Goal: Task Accomplishment & Management: Manage account settings

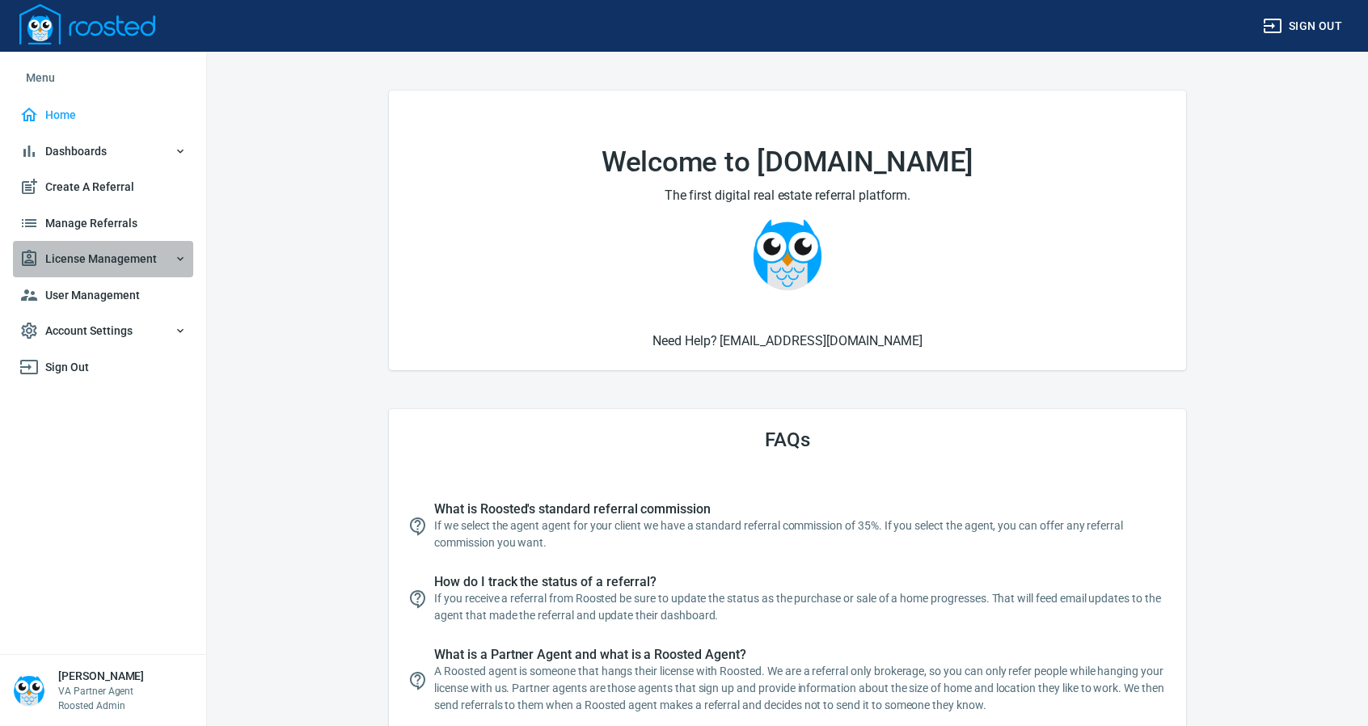
click at [107, 250] on span "License Management" at bounding box center [102, 259] width 167 height 20
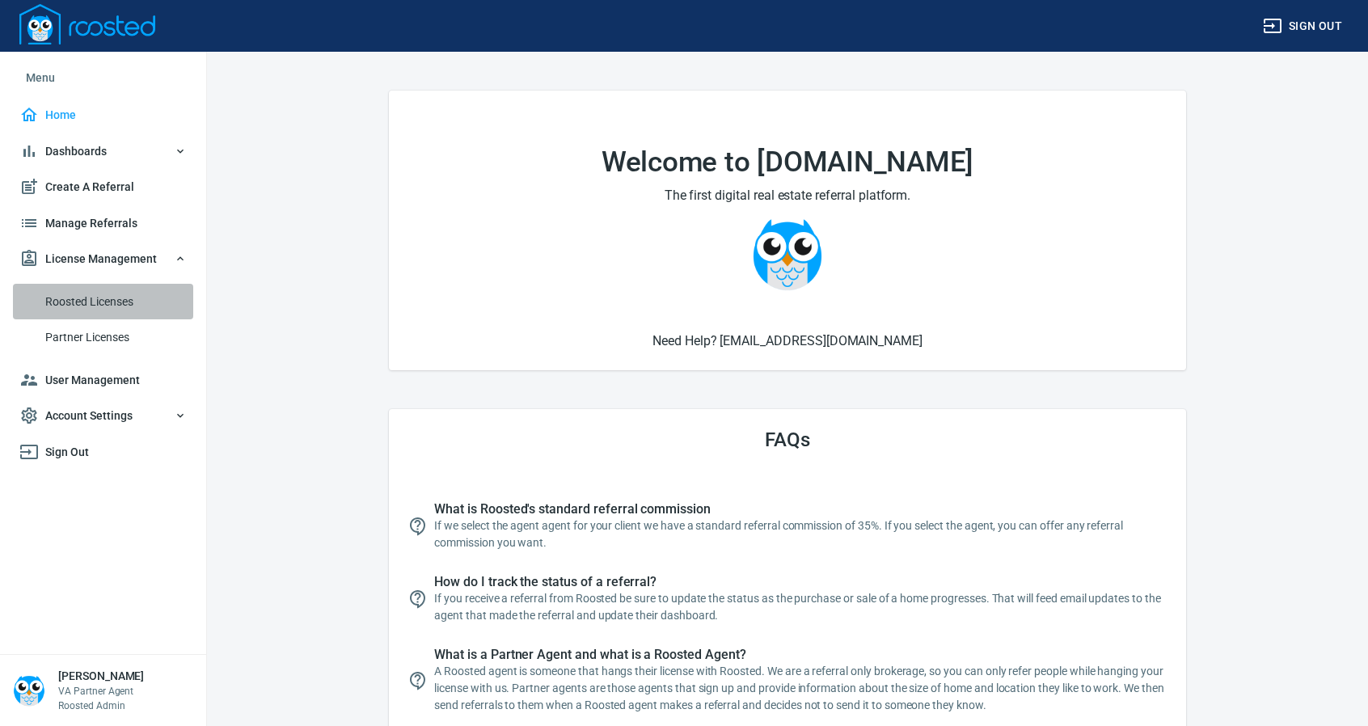
drag, startPoint x: 79, startPoint y: 301, endPoint x: 251, endPoint y: 264, distance: 175.2
click at [79, 300] on span "Roosted Licenses" at bounding box center [115, 302] width 141 height 20
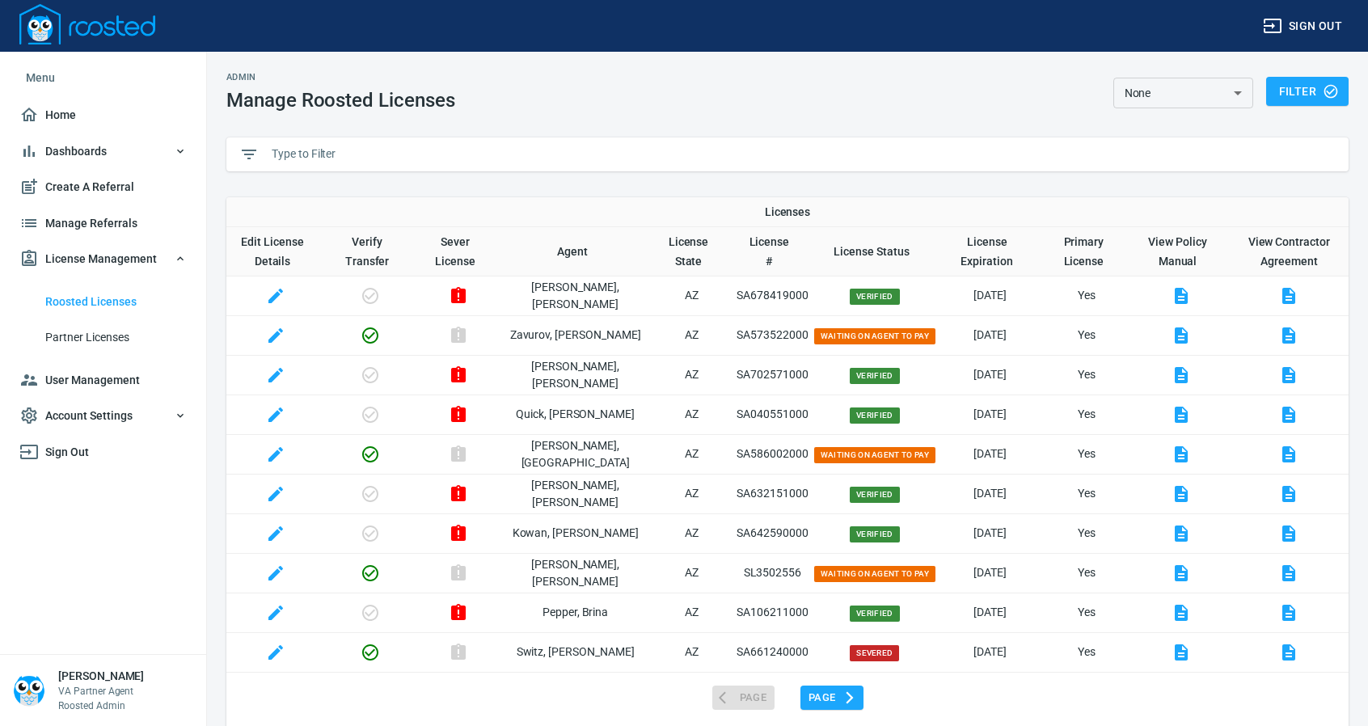
click at [361, 145] on input "text" at bounding box center [804, 154] width 1064 height 24
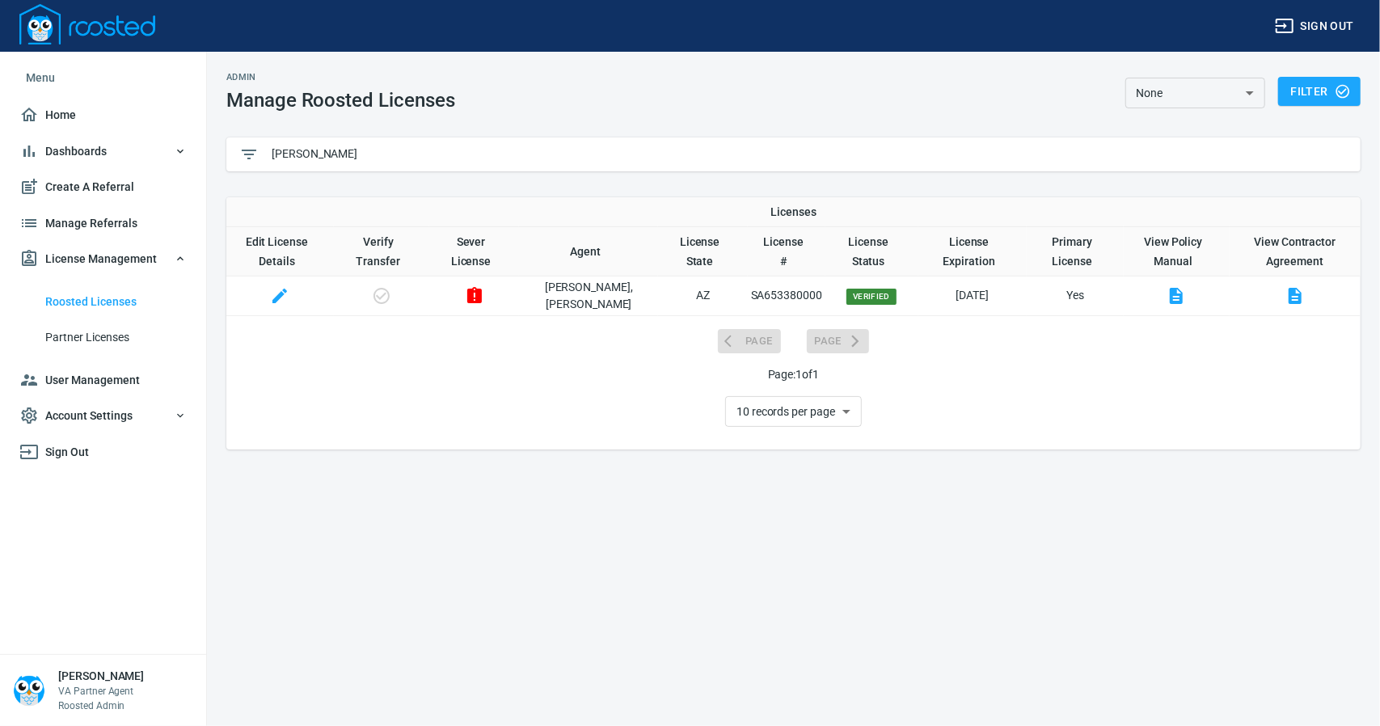
type input "[PERSON_NAME]"
drag, startPoint x: 697, startPoint y: 288, endPoint x: 778, endPoint y: 290, distance: 80.9
click at [778, 290] on tr "[PERSON_NAME] AZ SA653380000 Verified [DATE] Yes" at bounding box center [793, 296] width 1134 height 40
copy p "SA653380000"
click at [86, 379] on span "User Management" at bounding box center [102, 380] width 167 height 20
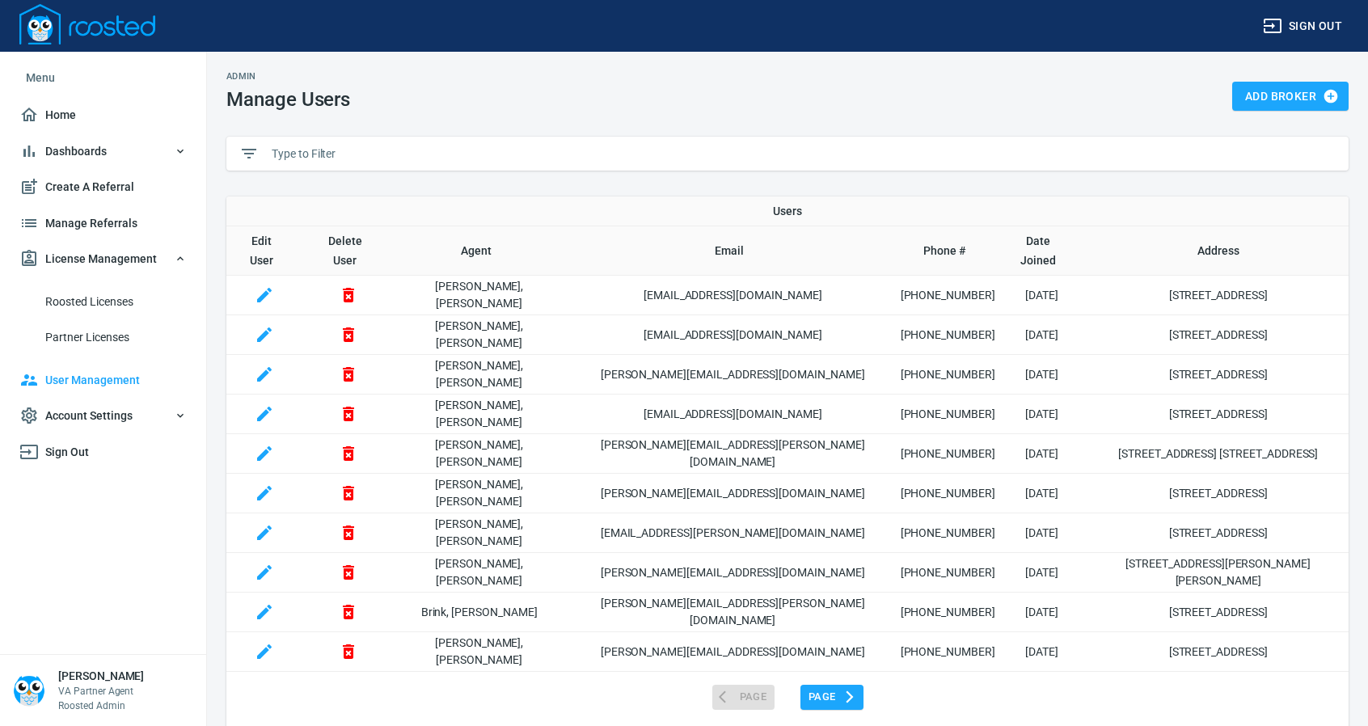
click at [355, 151] on input "text" at bounding box center [804, 153] width 1064 height 24
paste input "SA653380000"
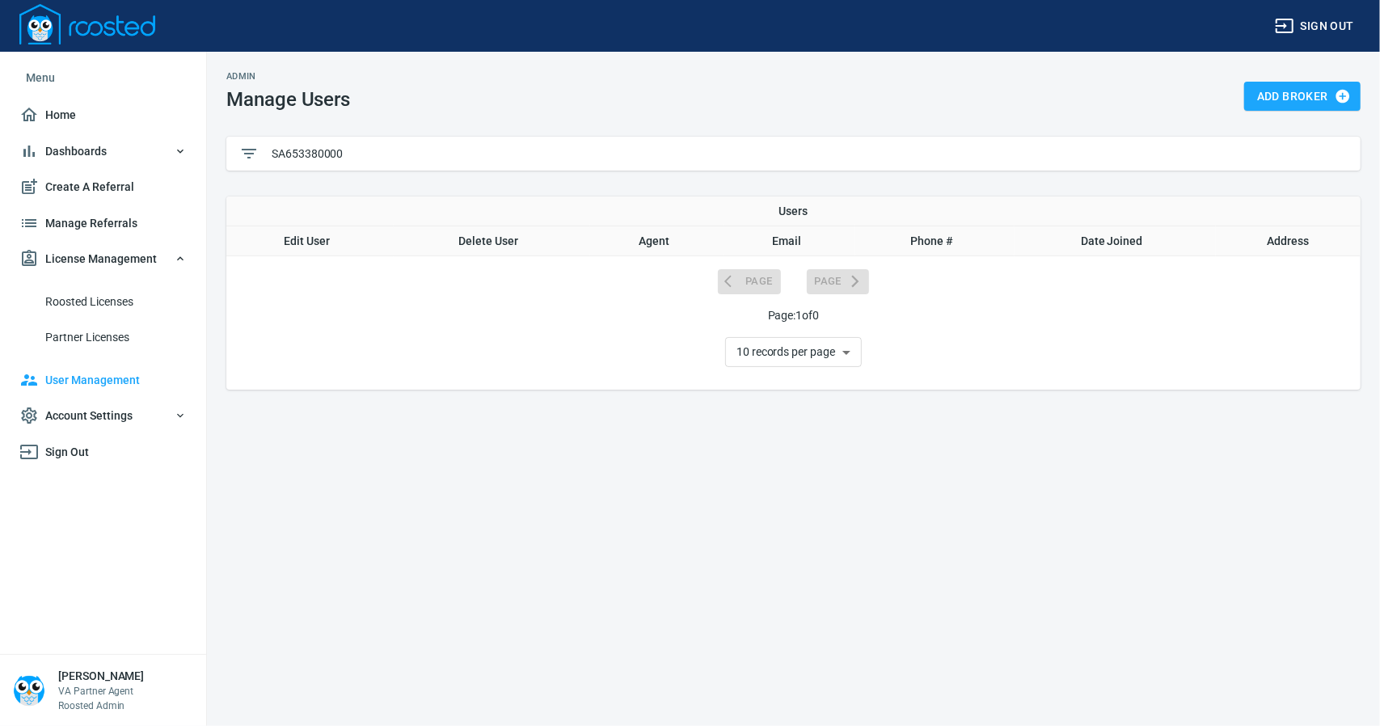
drag, startPoint x: 351, startPoint y: 158, endPoint x: 208, endPoint y: 148, distance: 143.4
click at [210, 153] on div "Admin Manage Users Add Broker SA653380000 Users Edit User Delete User Agent Ema…" at bounding box center [793, 230] width 1173 height 357
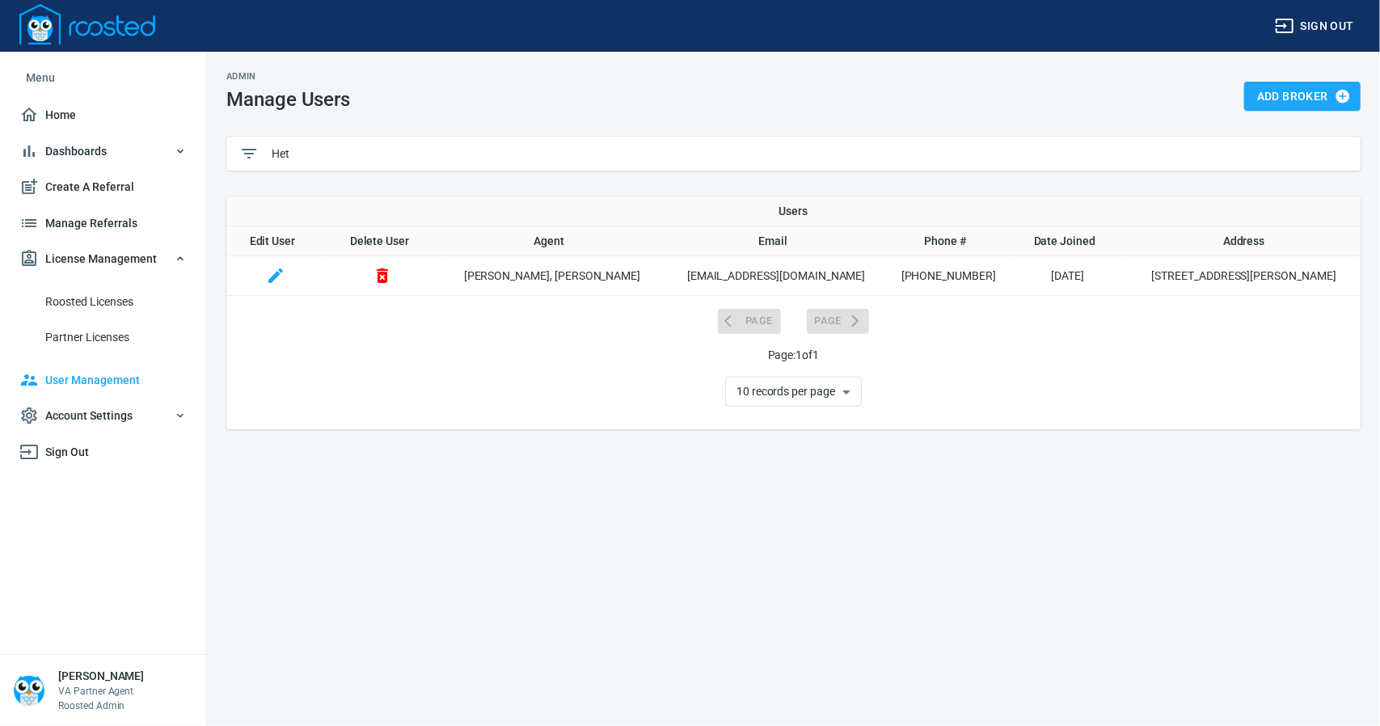
type input "Het"
click at [283, 271] on icon "button" at bounding box center [275, 275] width 19 height 19
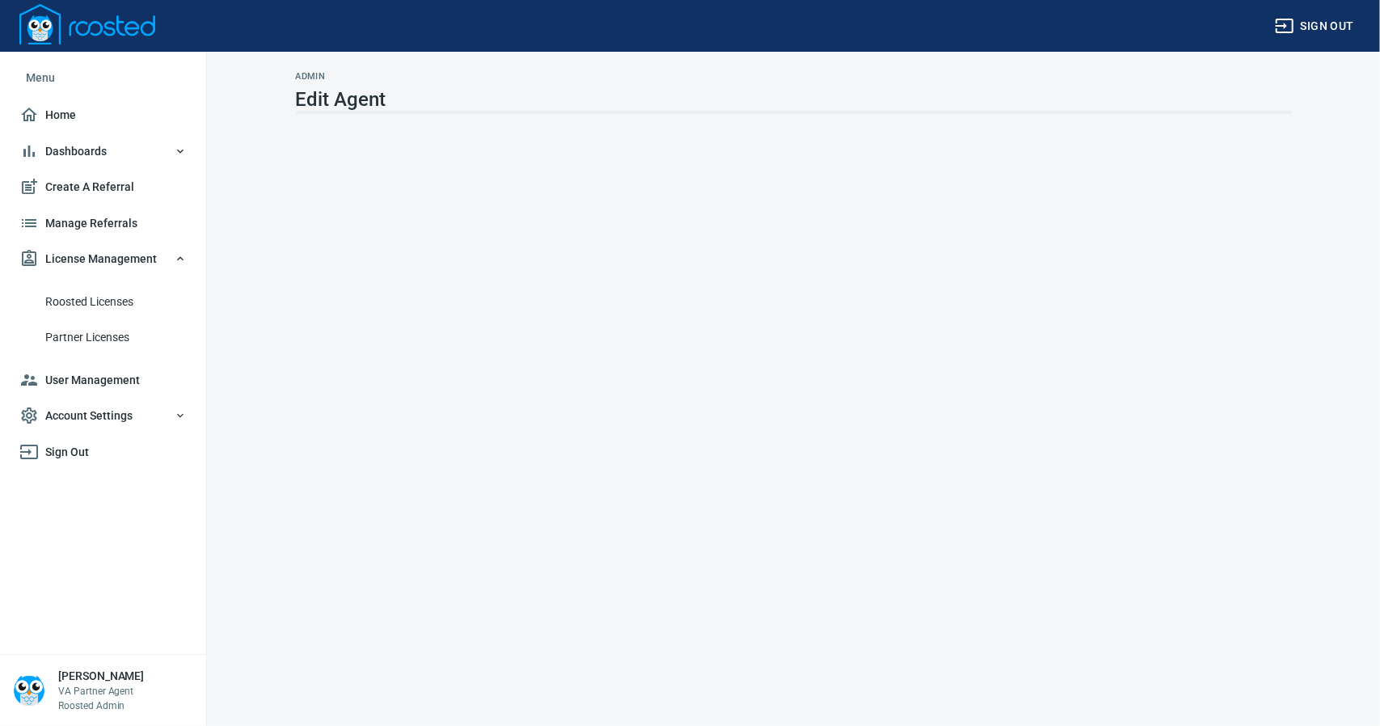
select select "AZ"
